Goal: Task Accomplishment & Management: Manage account settings

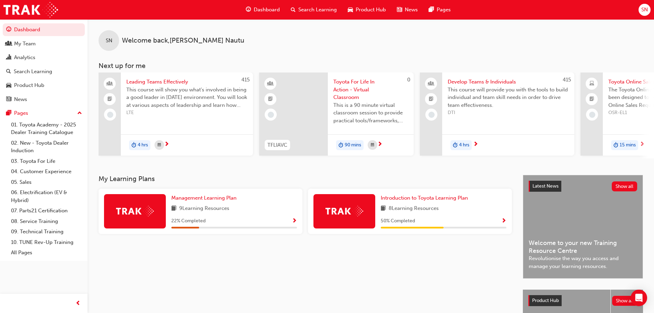
click at [335, 10] on span "Search Learning" at bounding box center [317, 10] width 38 height 8
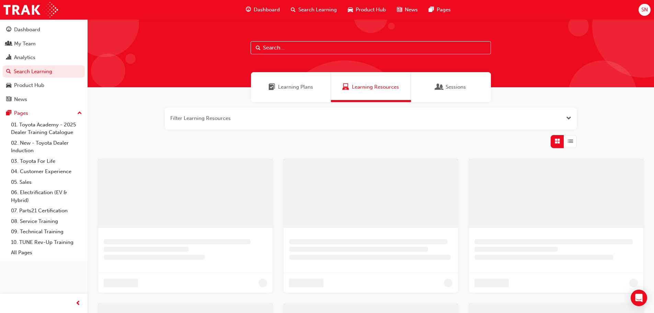
click at [322, 48] on input "text" at bounding box center [371, 47] width 240 height 13
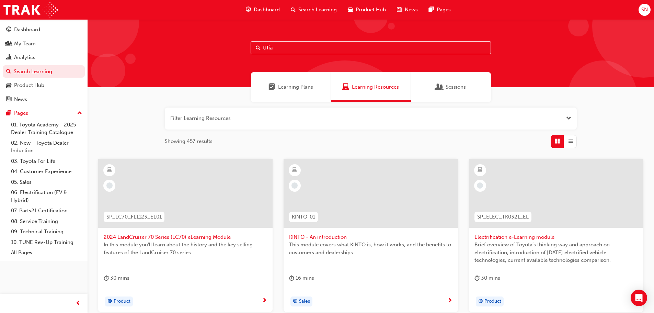
type input "tflia"
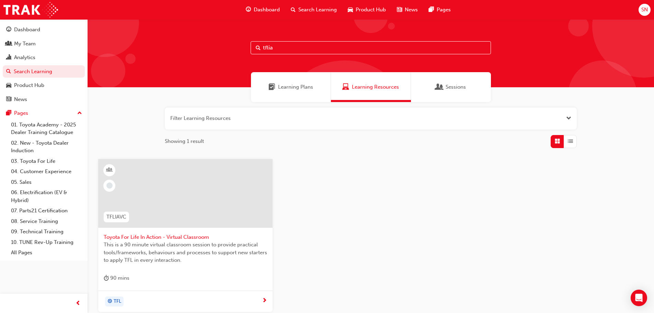
click at [215, 232] on div at bounding box center [185, 198] width 163 height 69
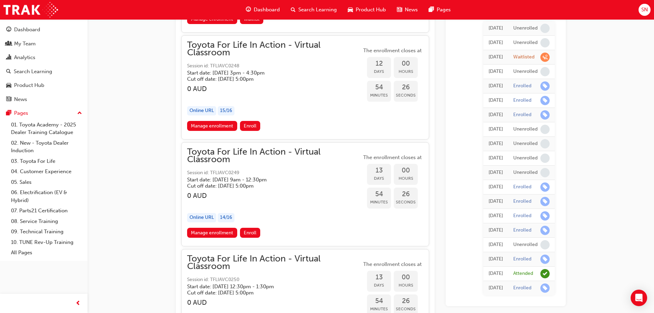
scroll to position [2654, 0]
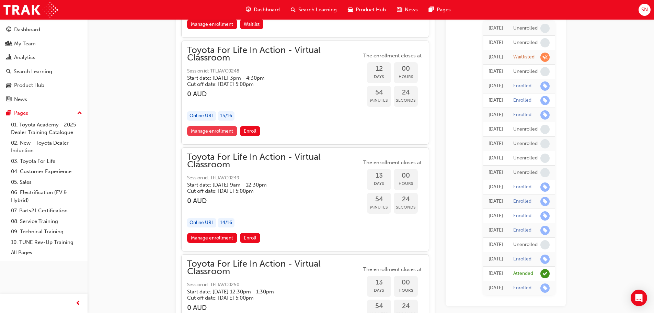
click at [217, 130] on link "Manage enrollment" at bounding box center [212, 131] width 50 height 10
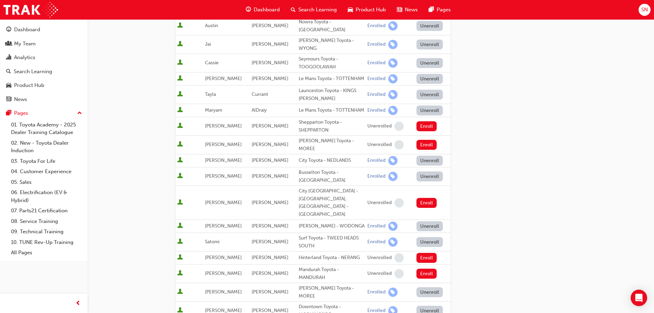
scroll to position [240, 0]
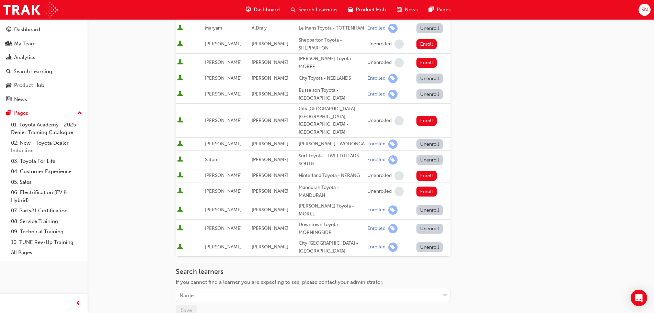
click at [214, 289] on div "Name" at bounding box center [308, 295] width 264 height 12
type input "EDEN"
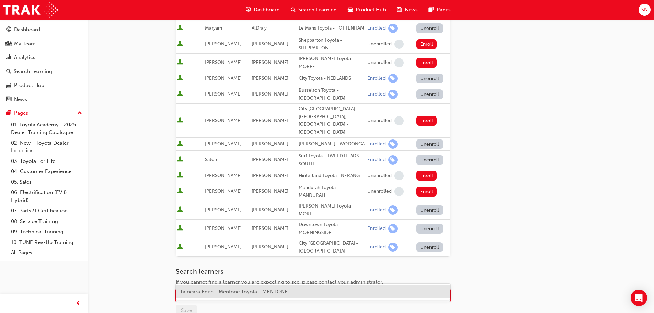
click at [215, 290] on span "Taineara Eden - Mentone Toyota - MENTONE" at bounding box center [234, 291] width 108 height 6
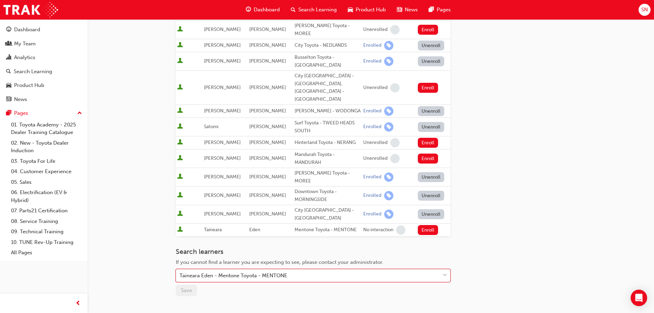
scroll to position [328, 0]
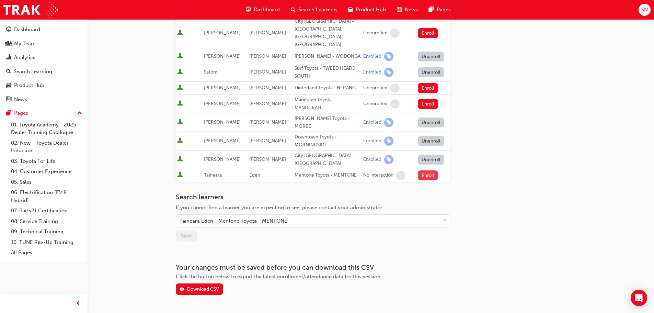
click at [423, 170] on button "Enroll" at bounding box center [428, 175] width 21 height 10
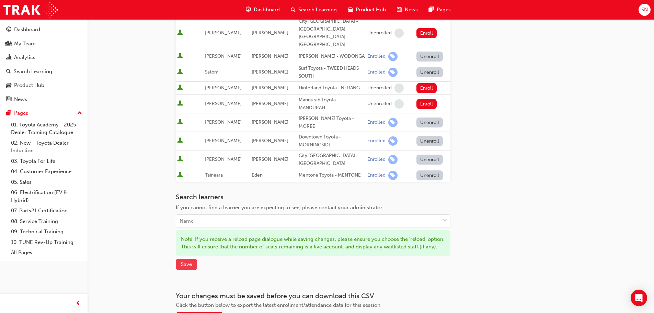
click at [193, 258] on button "Save" at bounding box center [186, 263] width 21 height 11
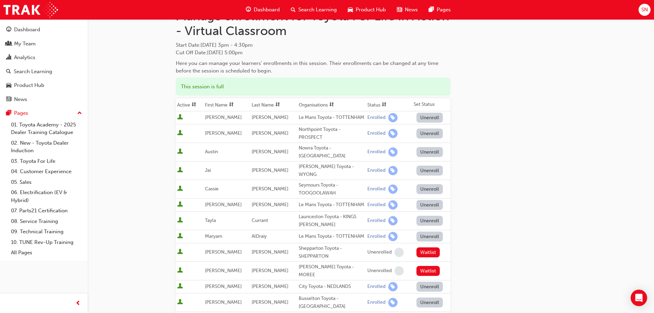
scroll to position [0, 0]
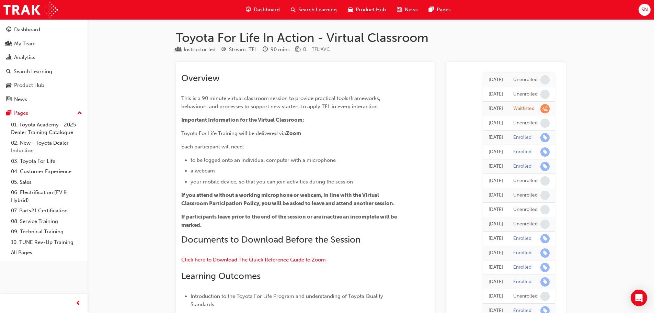
scroll to position [2654, 0]
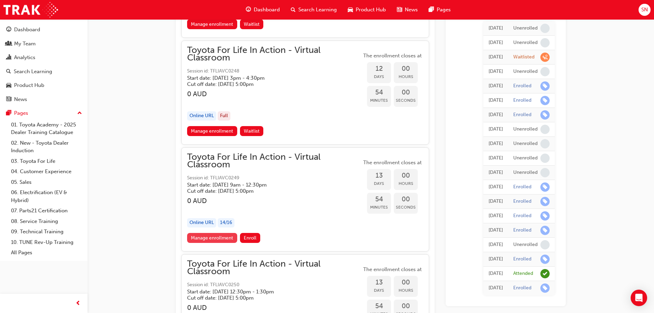
click at [212, 238] on link "Manage enrollment" at bounding box center [212, 238] width 50 height 10
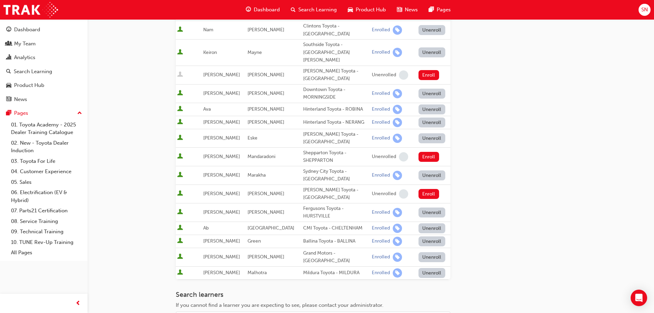
scroll to position [259, 0]
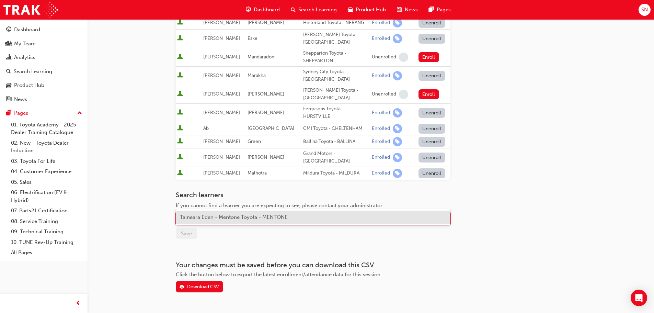
click at [214, 212] on div "Name" at bounding box center [308, 218] width 264 height 12
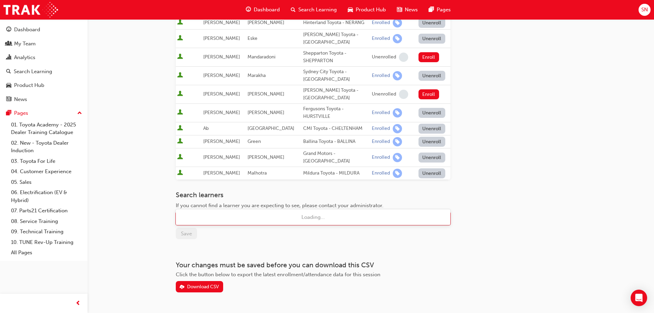
type input "[PERSON_NAME]"
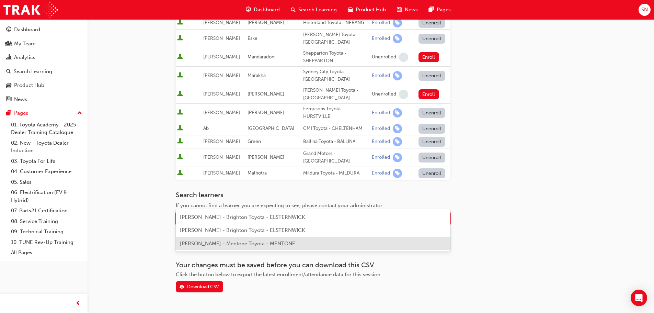
click at [214, 242] on span "[PERSON_NAME] - Mentone Toyota - MENTONE" at bounding box center [237, 243] width 115 height 6
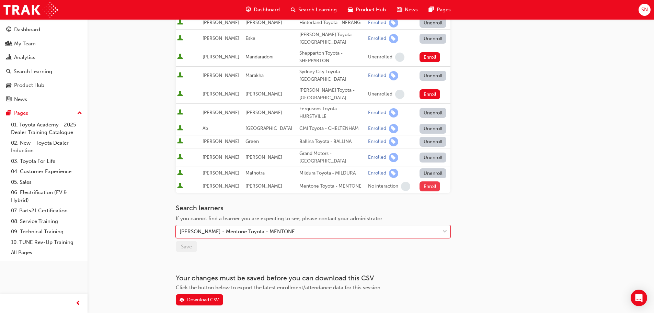
click at [424, 181] on button "Enroll" at bounding box center [429, 186] width 21 height 10
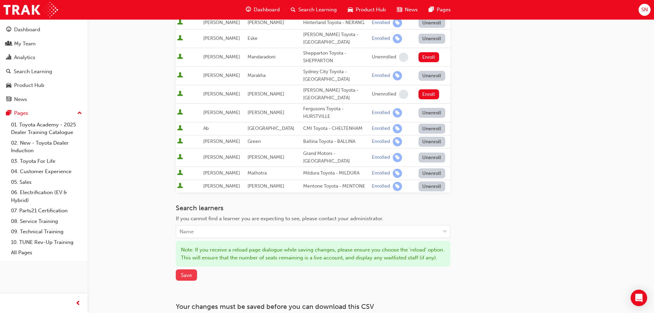
click at [185, 272] on span "Save" at bounding box center [186, 275] width 11 height 6
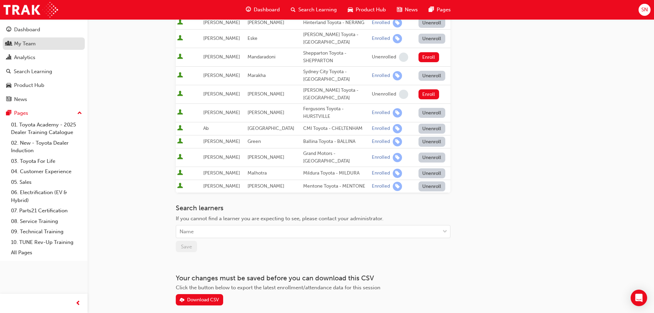
click at [38, 39] on div "My Team" at bounding box center [43, 43] width 75 height 9
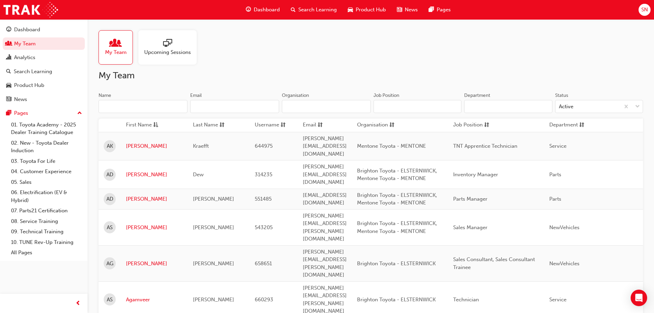
click at [173, 44] on div at bounding box center [167, 44] width 47 height 10
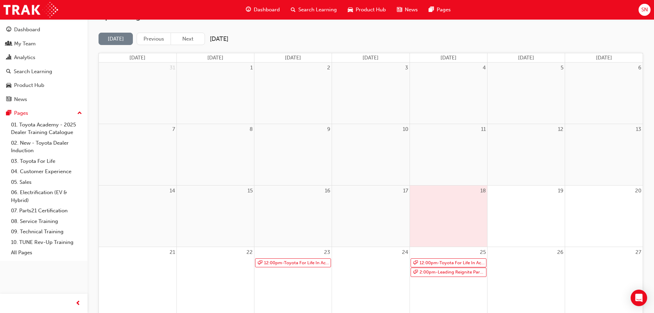
scroll to position [69, 0]
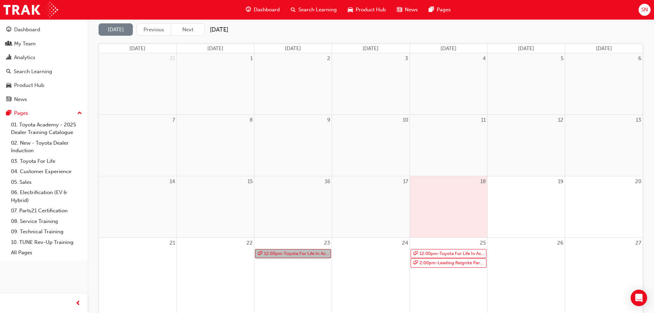
click at [322, 253] on link "12:00pm - Toyota For Life In Action - Virtual Classroom" at bounding box center [293, 253] width 76 height 9
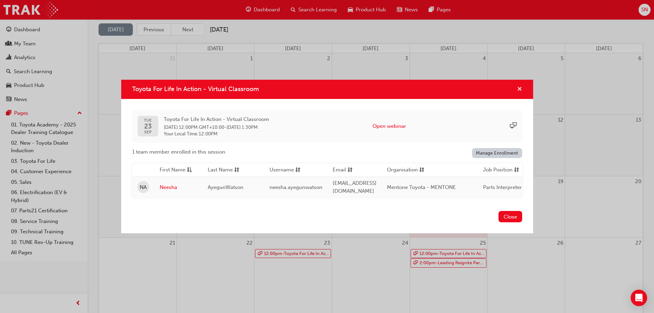
click at [519, 87] on span "cross-icon" at bounding box center [519, 89] width 5 height 6
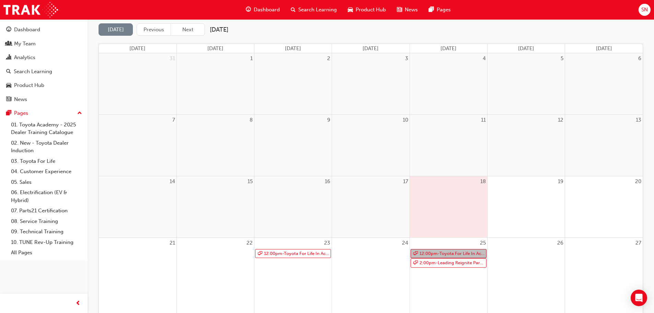
click at [432, 253] on link "12:00pm - Toyota For Life In Action - Virtual Classroom" at bounding box center [448, 253] width 76 height 9
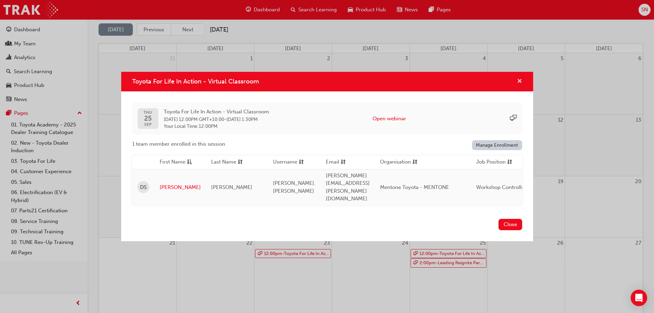
click at [519, 85] on span "cross-icon" at bounding box center [519, 82] width 5 height 6
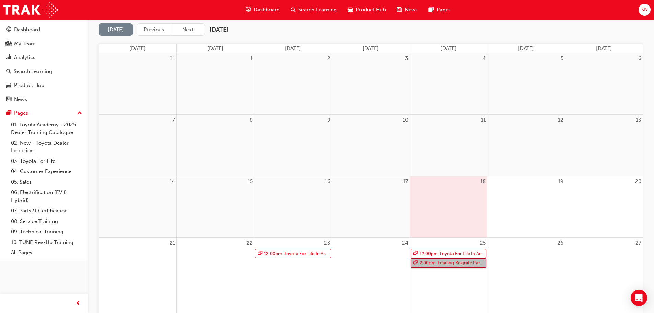
click at [454, 264] on link "2:00pm - Leading Reignite Part 2 - Virtual Classroom" at bounding box center [448, 262] width 76 height 9
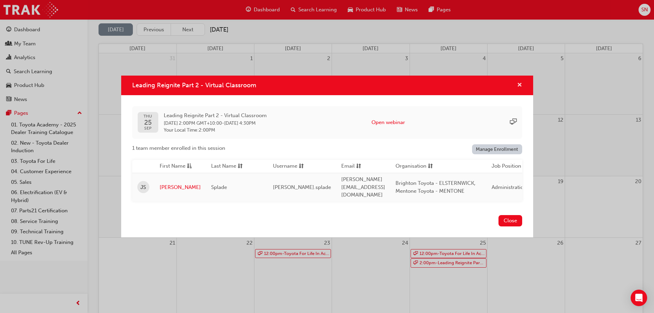
click at [519, 85] on span "cross-icon" at bounding box center [519, 85] width 5 height 6
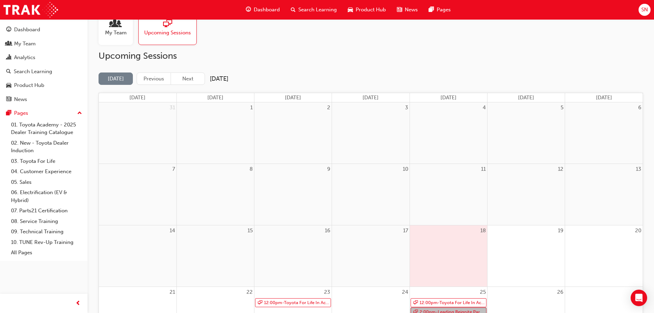
scroll to position [0, 0]
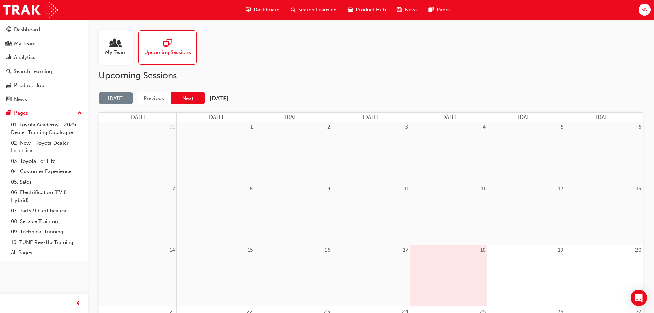
click at [179, 98] on button "Next" at bounding box center [188, 98] width 34 height 13
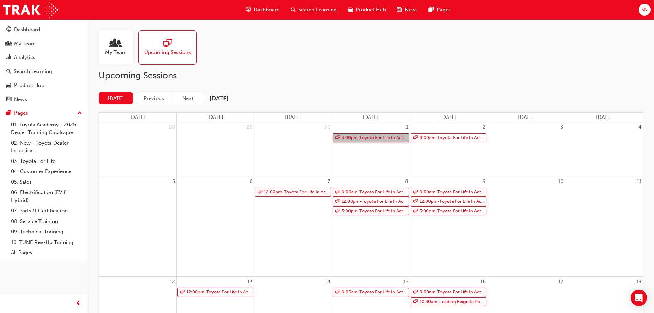
click at [390, 135] on link "3:00pm - Toyota For Life In Action - Virtual Classroom" at bounding box center [371, 137] width 76 height 9
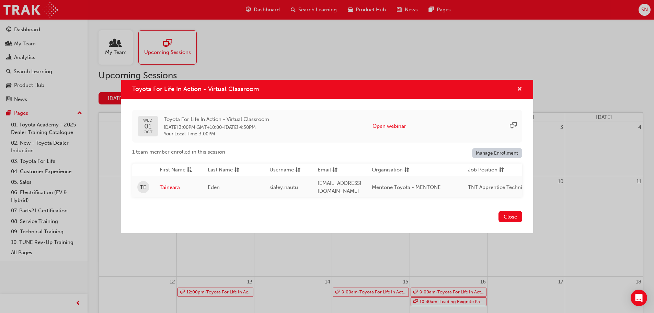
click at [521, 88] on span "cross-icon" at bounding box center [519, 89] width 5 height 6
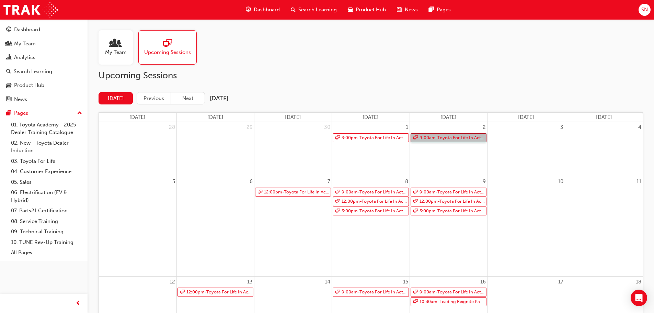
click at [445, 136] on link "9:00am - Toyota For Life In Action - Virtual Classroom" at bounding box center [448, 137] width 76 height 9
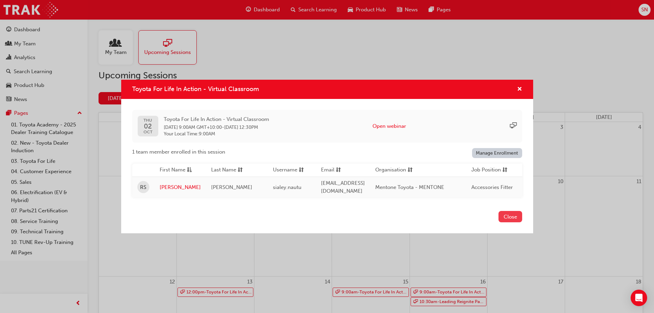
click at [514, 213] on button "Close" at bounding box center [510, 216] width 24 height 11
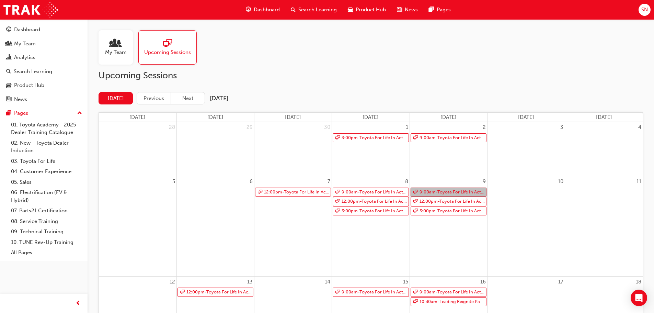
click at [442, 194] on link "9:00am - Toyota For Life In Action - Virtual Classroom" at bounding box center [448, 191] width 76 height 9
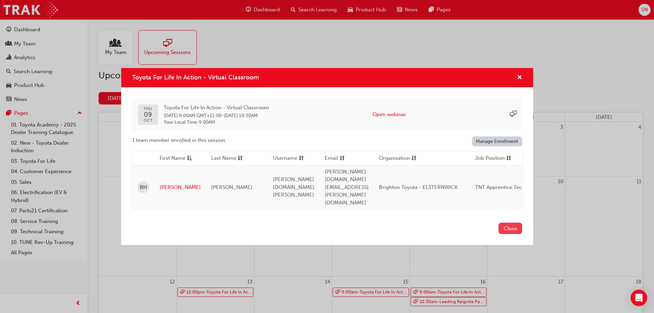
click at [511, 222] on button "Close" at bounding box center [510, 227] width 24 height 11
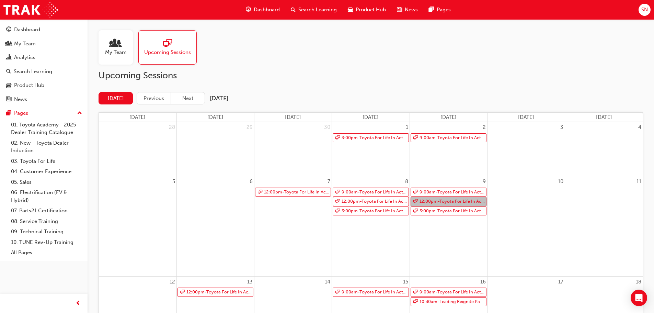
click at [474, 200] on link "12:00pm - Toyota For Life In Action - Virtual Classroom" at bounding box center [448, 201] width 76 height 9
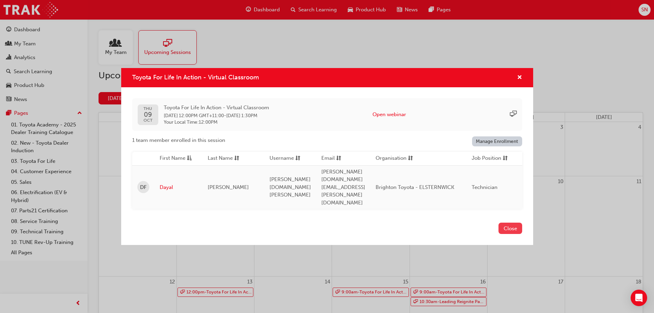
click at [505, 222] on button "Close" at bounding box center [510, 227] width 24 height 11
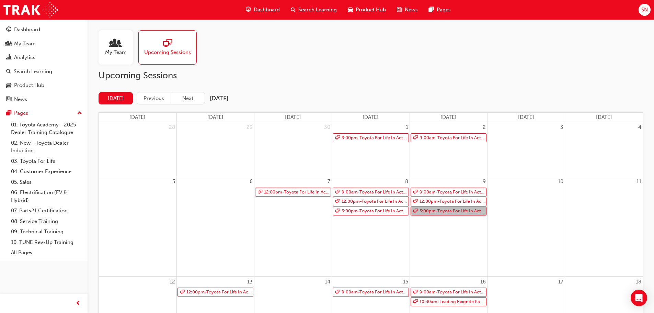
click at [475, 211] on link "3:00pm - Toyota For Life In Action - Virtual Classroom" at bounding box center [448, 210] width 76 height 9
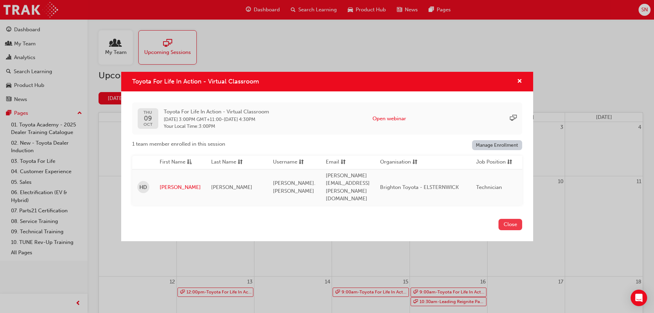
click at [511, 219] on button "Close" at bounding box center [510, 224] width 24 height 11
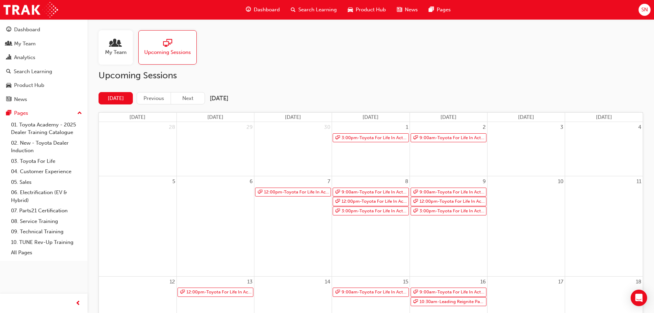
click at [123, 46] on div at bounding box center [116, 44] width 22 height 10
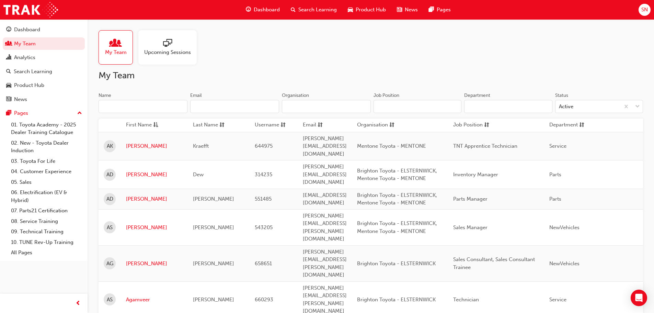
click at [171, 110] on input "Name" at bounding box center [142, 106] width 89 height 13
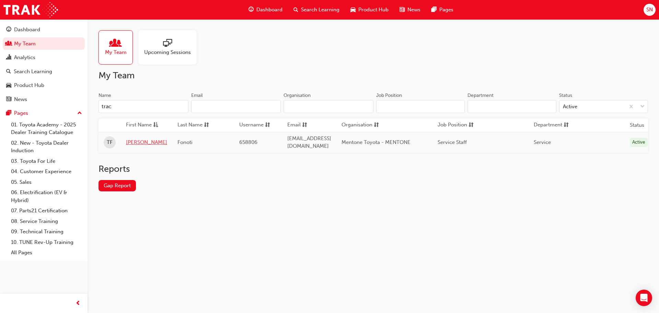
type input "trac"
click at [134, 139] on link "[PERSON_NAME]" at bounding box center [146, 142] width 41 height 8
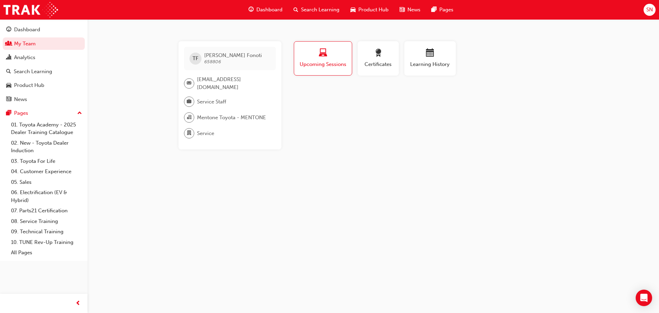
click at [338, 59] on div "Upcoming Sessions" at bounding box center [322, 59] width 47 height 20
click at [435, 60] on span "Learning History" at bounding box center [429, 64] width 41 height 8
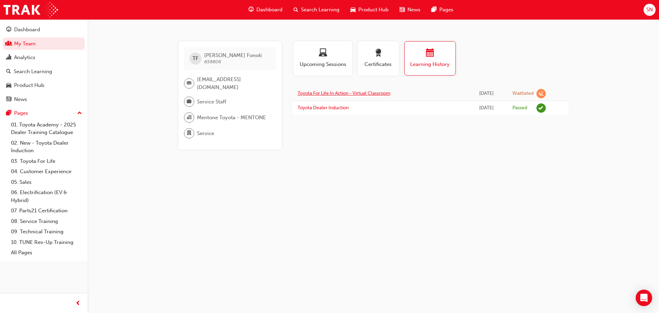
click at [366, 92] on link "Toyota For Life In Action - Virtual Classroom" at bounding box center [344, 93] width 93 height 6
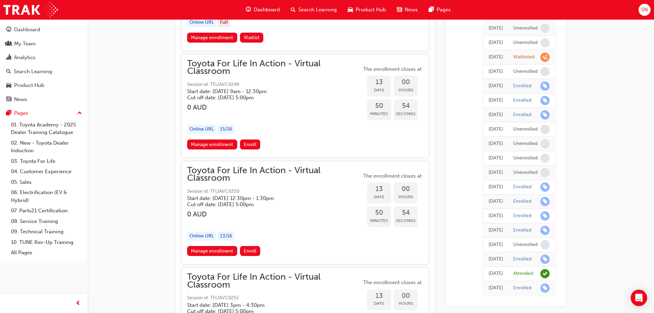
scroll to position [2740, 0]
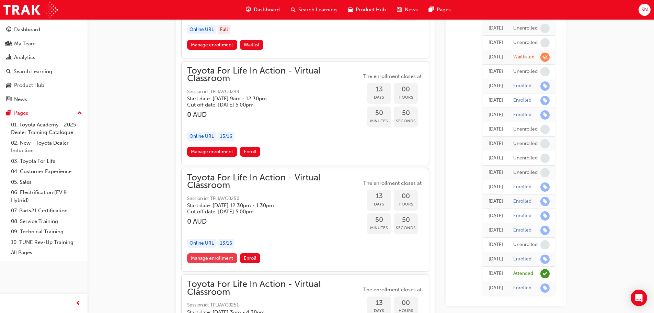
click at [232, 260] on link "Manage enrollment" at bounding box center [212, 258] width 50 height 10
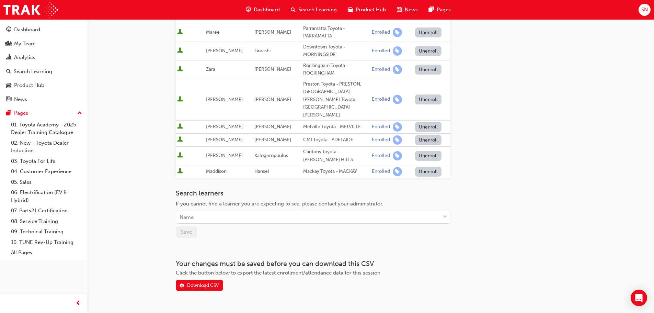
scroll to position [211, 0]
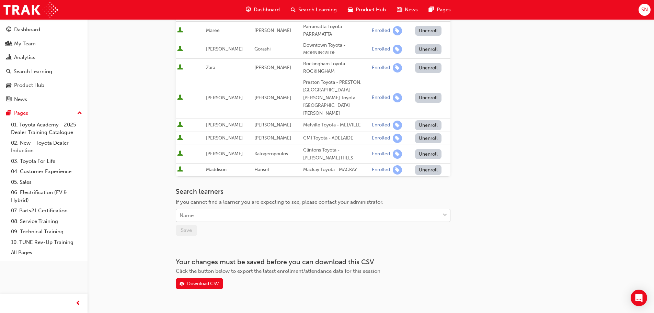
click at [244, 209] on div "Name" at bounding box center [308, 215] width 264 height 12
type input "fono"
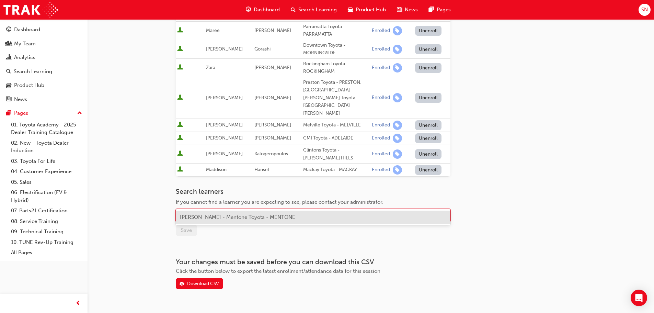
click at [338, 217] on div "[PERSON_NAME] - Mentone Toyota - MENTONE" at bounding box center [313, 216] width 275 height 13
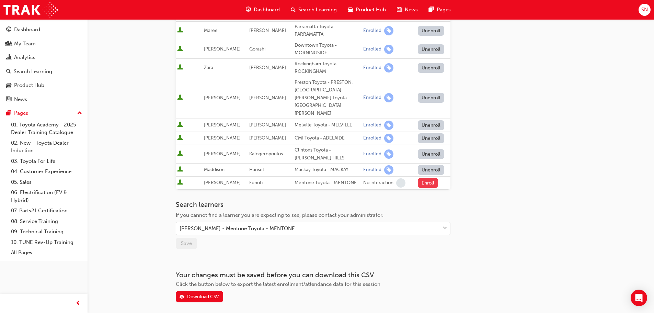
click at [422, 178] on button "Enroll" at bounding box center [428, 183] width 21 height 10
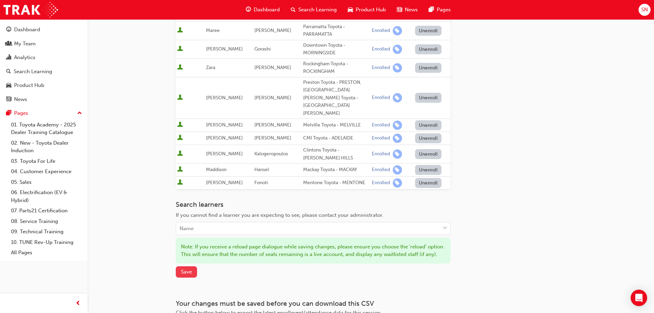
click at [187, 268] on span "Save" at bounding box center [186, 271] width 11 height 6
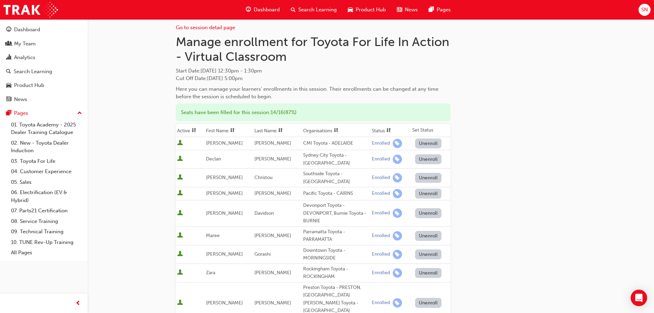
scroll to position [0, 0]
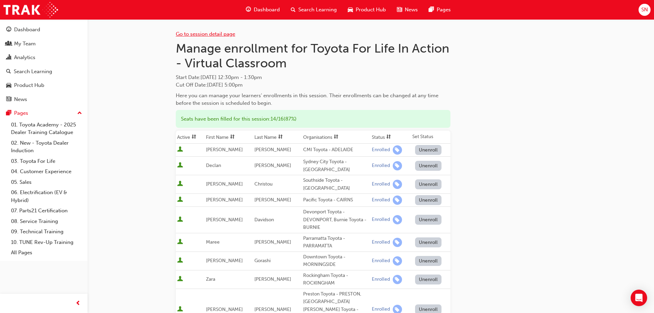
click at [184, 33] on link "Go to session detail page" at bounding box center [205, 34] width 59 height 6
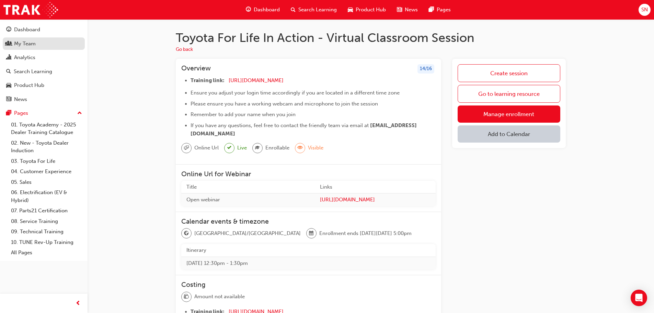
click at [46, 45] on div "My Team" at bounding box center [43, 43] width 75 height 9
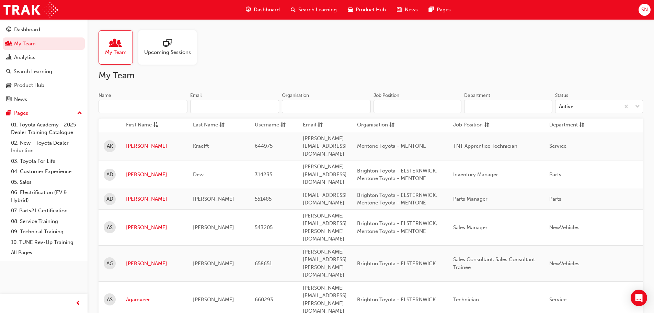
click at [174, 51] on span "Upcoming Sessions" at bounding box center [167, 52] width 47 height 8
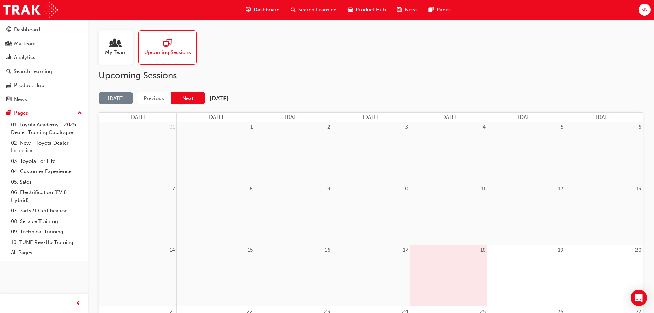
click at [190, 97] on button "Next" at bounding box center [188, 98] width 34 height 13
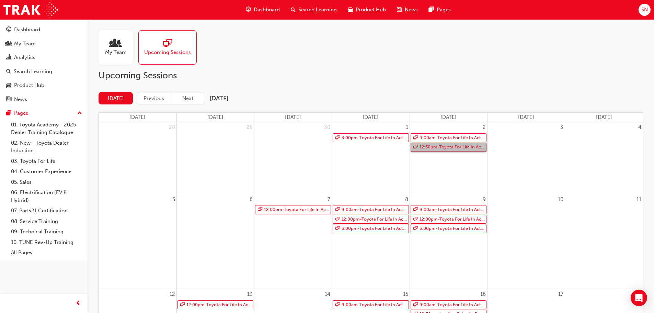
click at [442, 148] on link "12:30pm - Toyota For Life In Action - Virtual Classroom" at bounding box center [448, 146] width 76 height 9
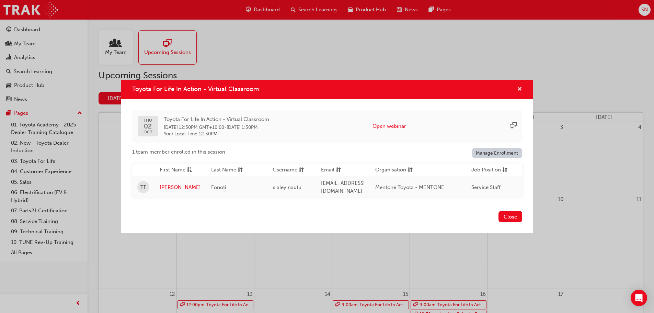
drag, startPoint x: 520, startPoint y: 88, endPoint x: 500, endPoint y: 79, distance: 21.7
click at [520, 88] on span "cross-icon" at bounding box center [519, 89] width 5 height 6
